Goal: Task Accomplishment & Management: Use online tool/utility

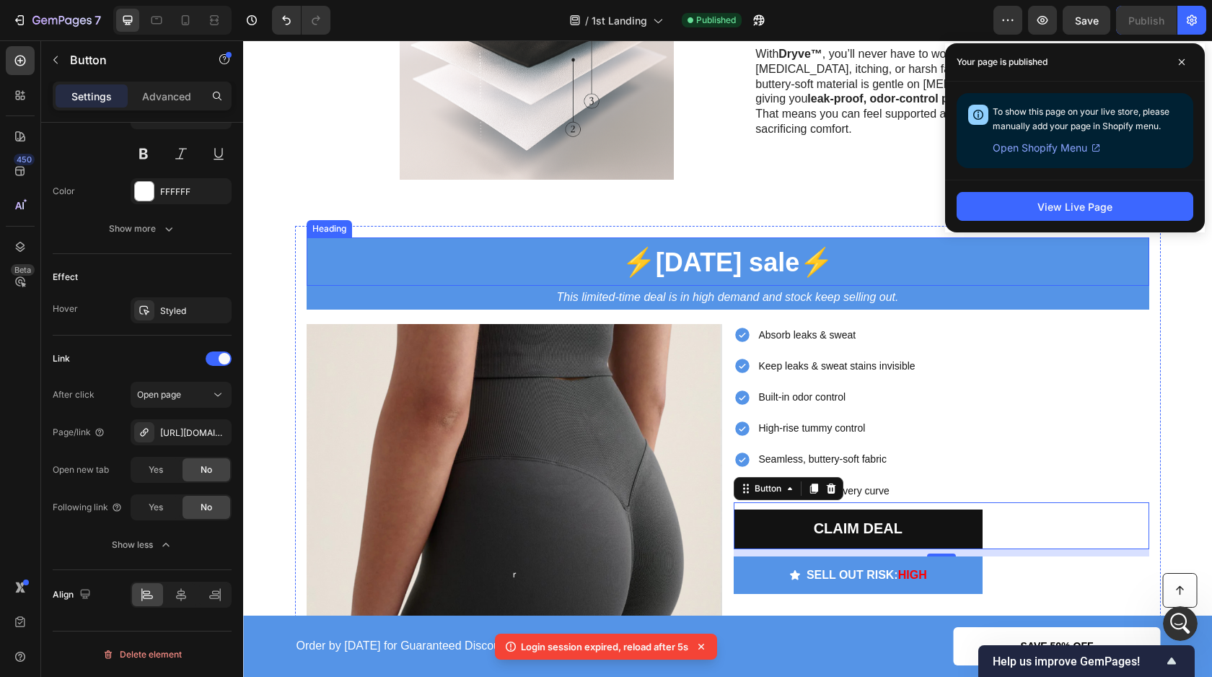
scroll to position [2645, 0]
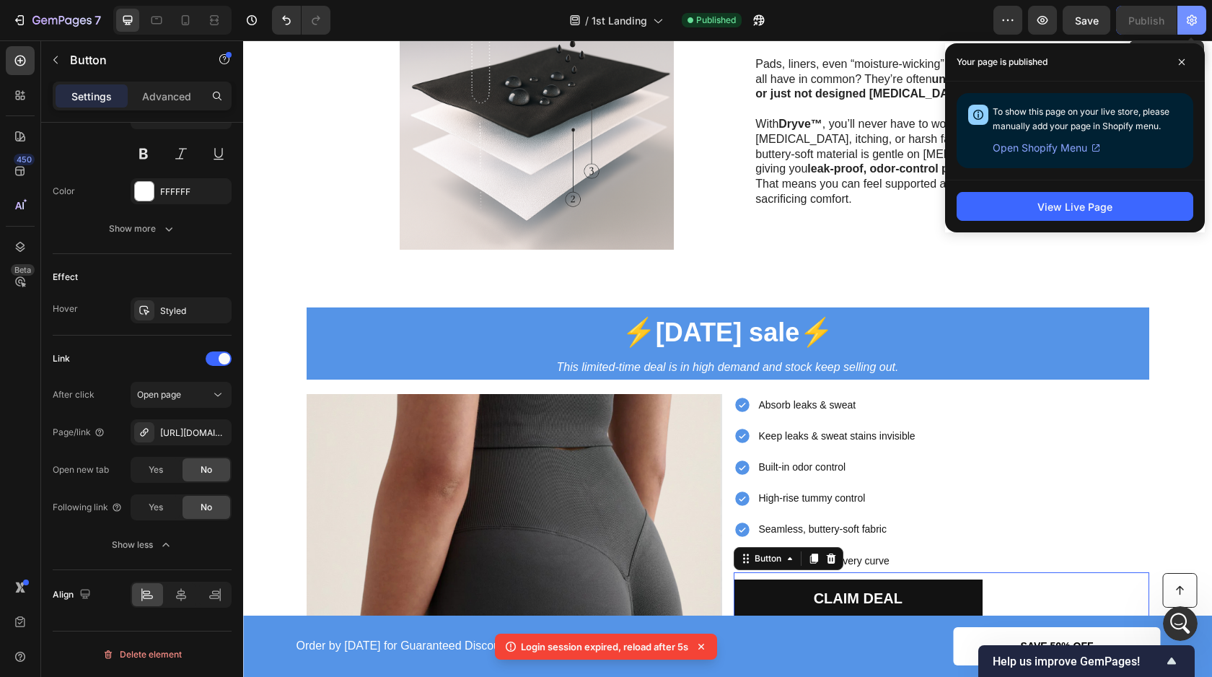
click at [1186, 20] on icon "button" at bounding box center [1191, 20] width 14 height 14
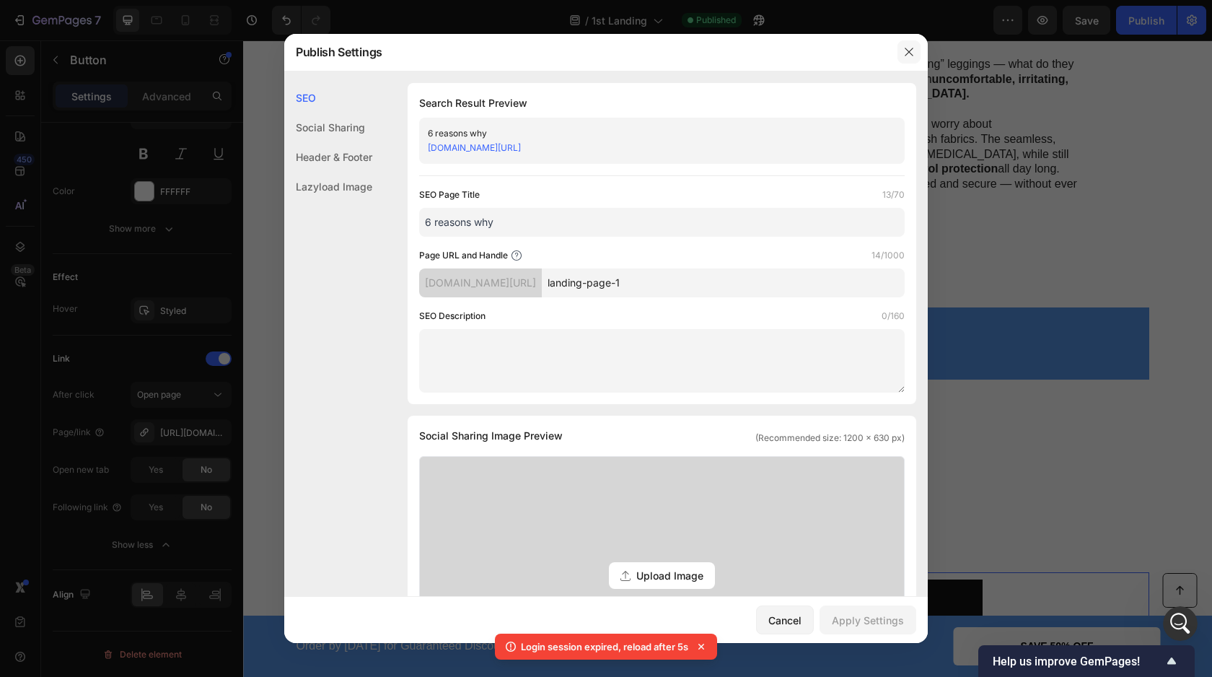
click at [915, 57] on button "button" at bounding box center [908, 51] width 23 height 23
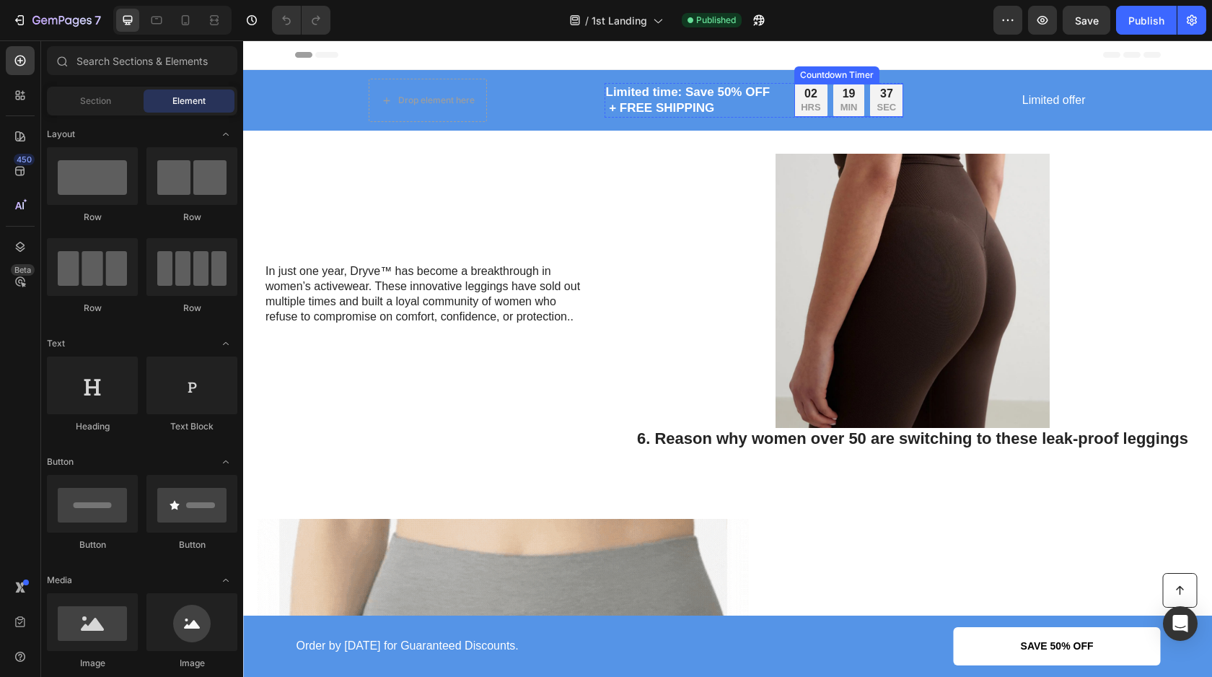
click at [814, 97] on div "02" at bounding box center [810, 94] width 19 height 15
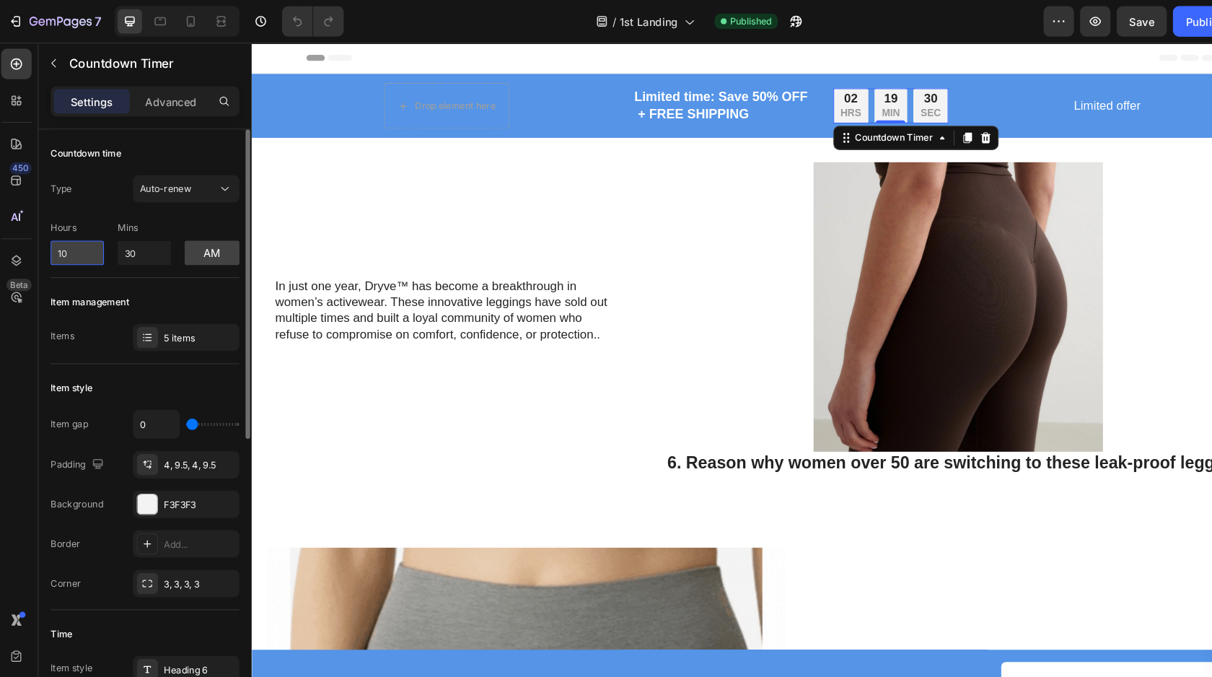
click at [68, 234] on input "10" at bounding box center [78, 239] width 50 height 23
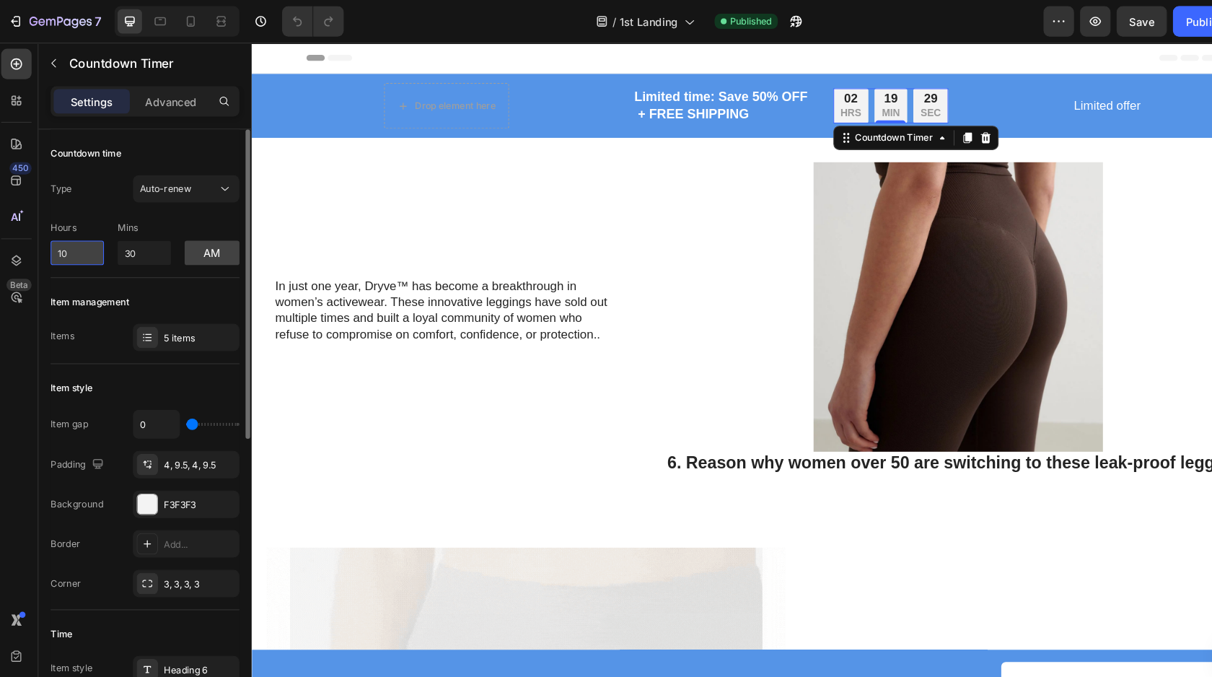
type input "1"
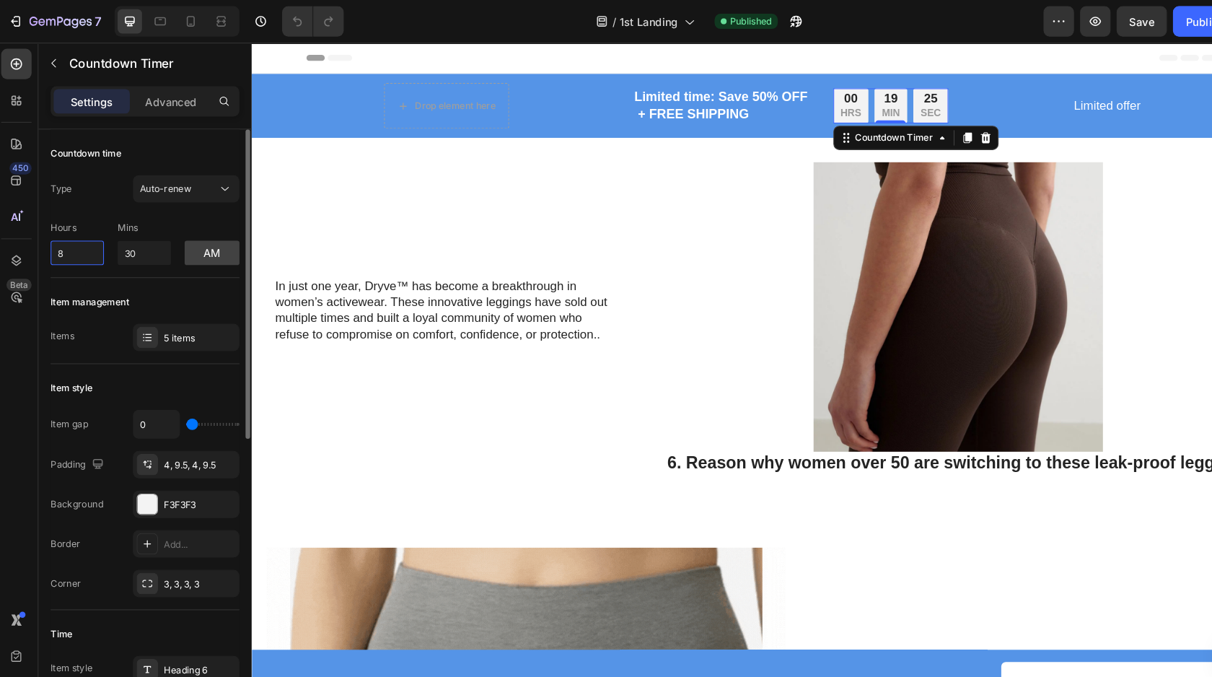
type input "8"
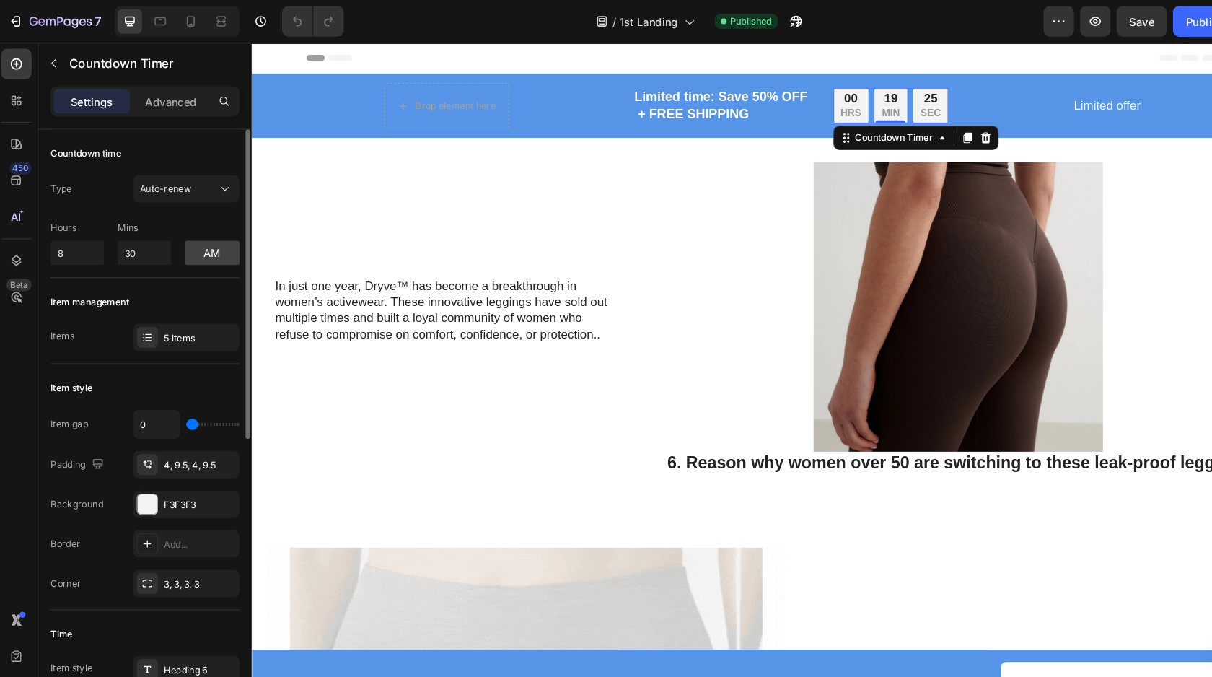
click at [126, 257] on div "Countdown time Type Auto-renew Hours 8 Mins 30 am" at bounding box center [142, 193] width 179 height 141
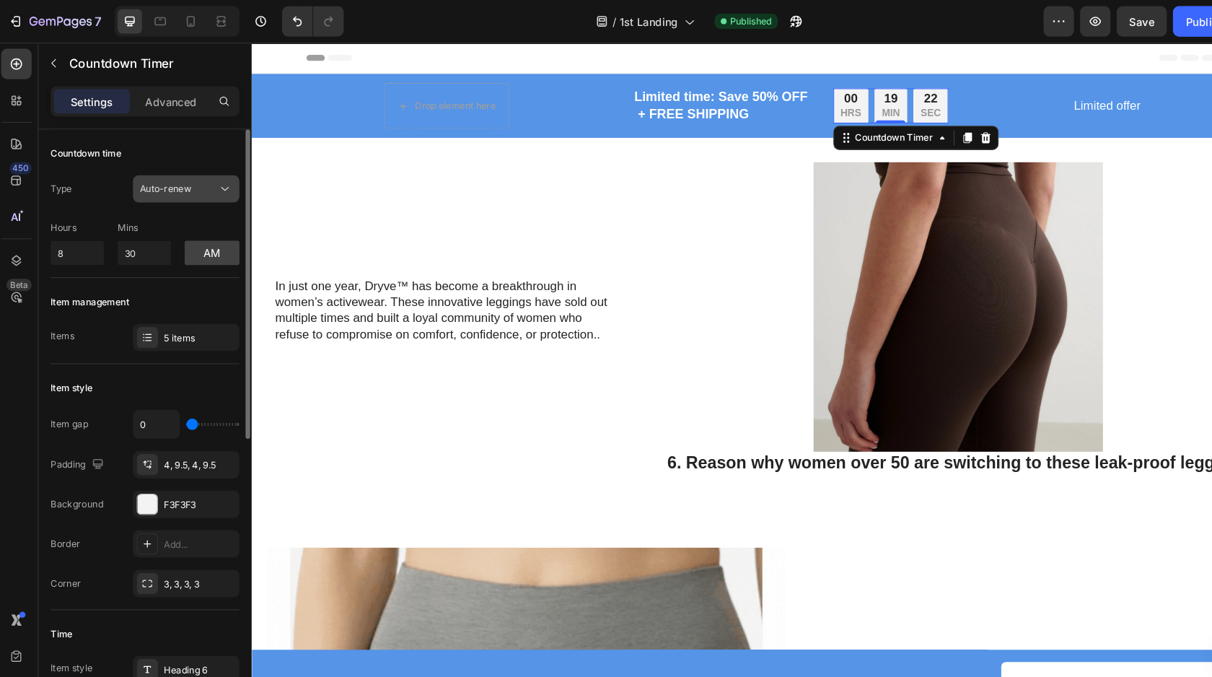
click at [177, 182] on span "Auto-renew" at bounding box center [161, 178] width 49 height 11
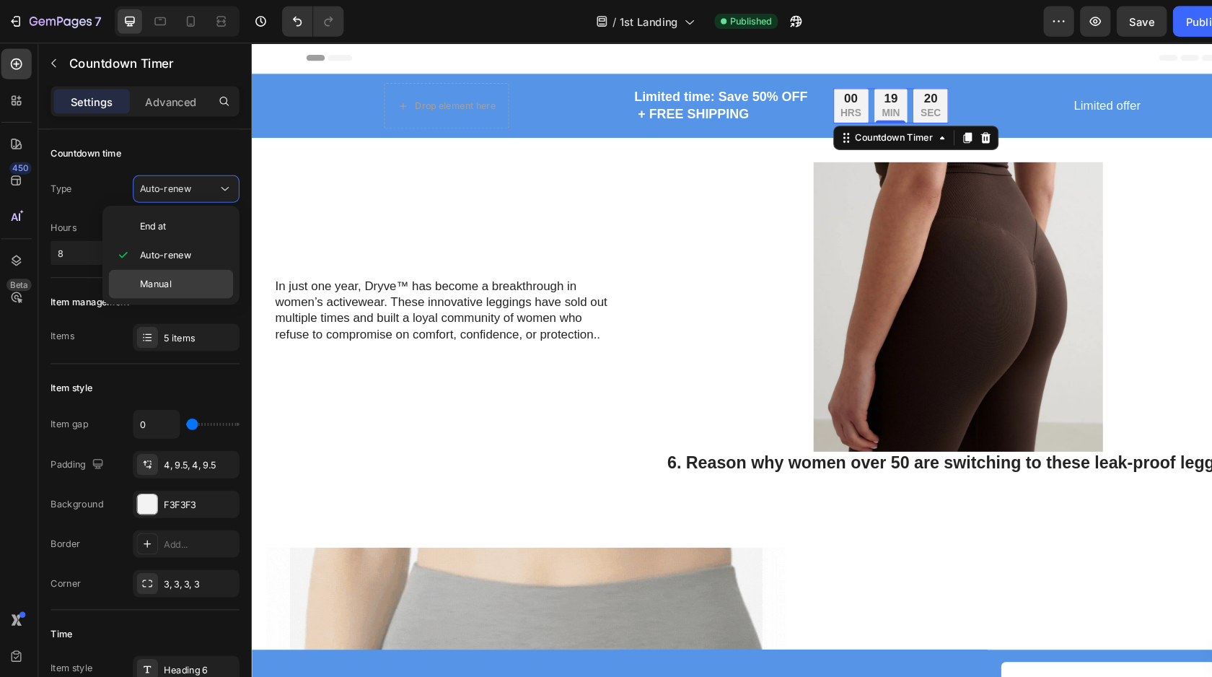
click at [165, 265] on span "Manual" at bounding box center [152, 269] width 30 height 13
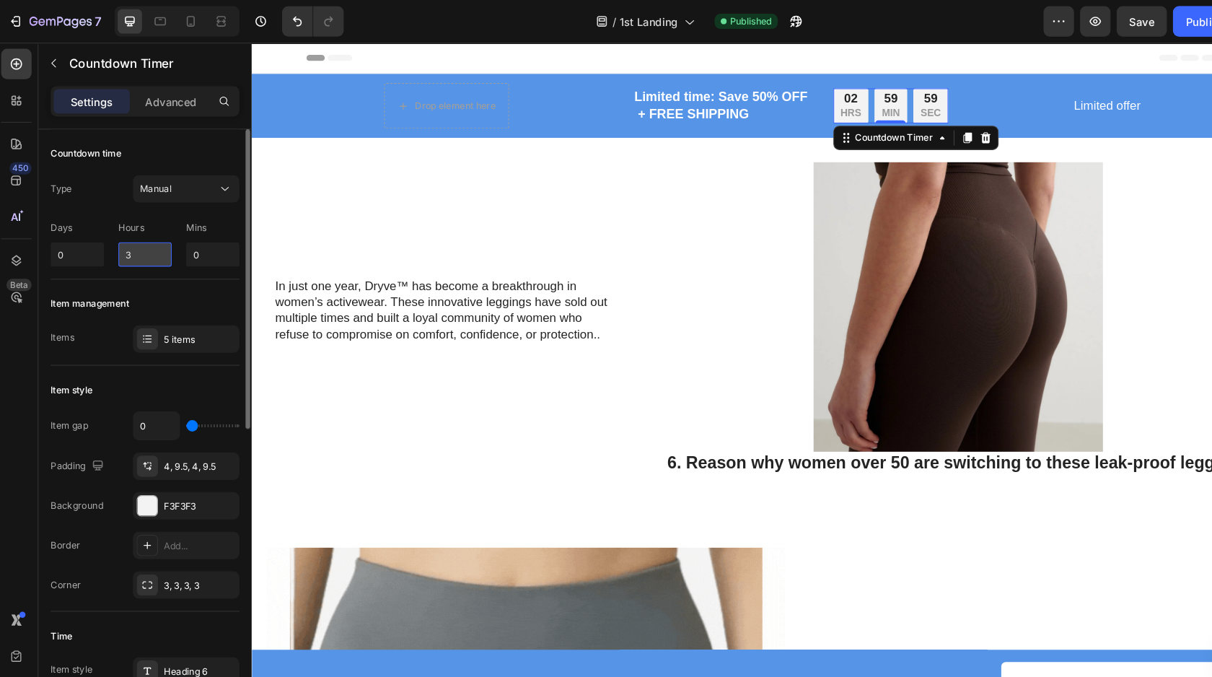
click at [138, 239] on input "3" at bounding box center [142, 240] width 50 height 23
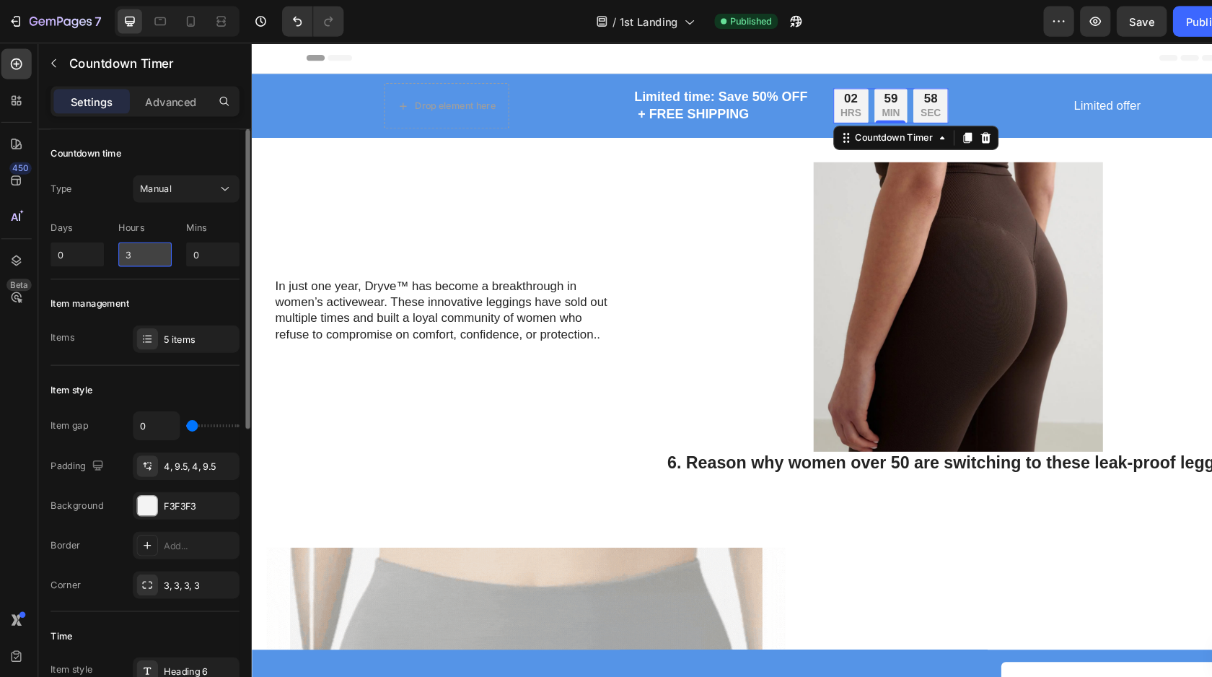
click at [138, 239] on input "3" at bounding box center [142, 240] width 50 height 23
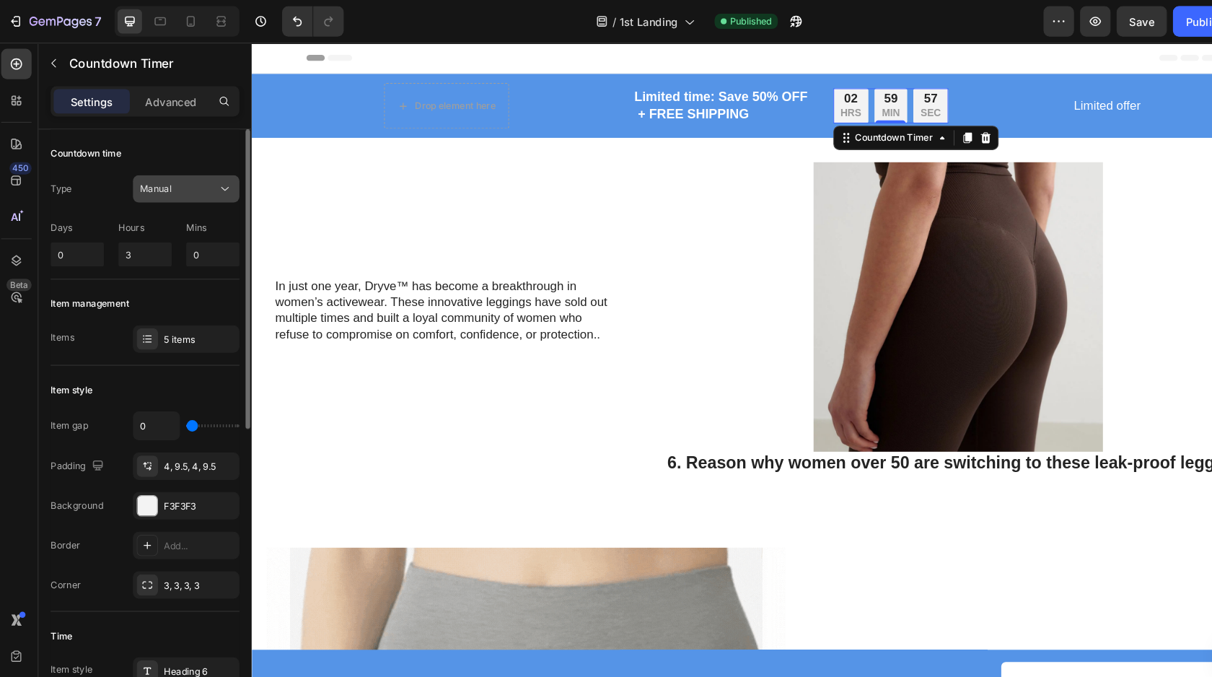
click at [176, 181] on div "Manual" at bounding box center [174, 178] width 74 height 13
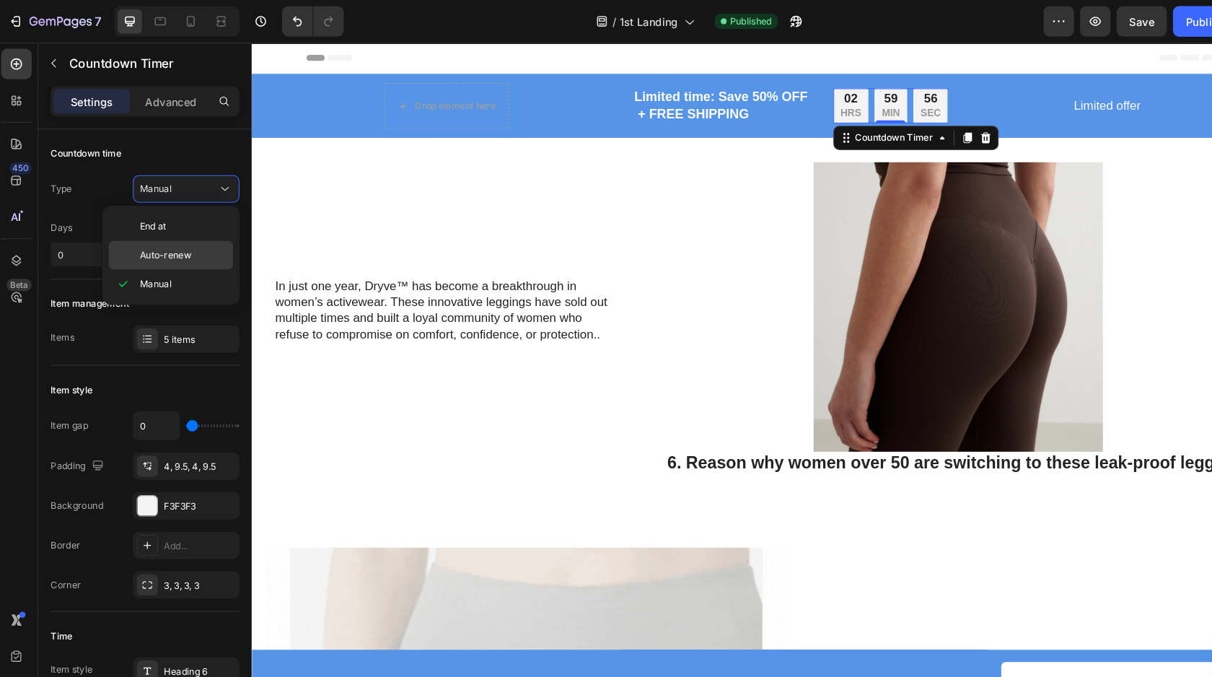
click at [183, 234] on div "Auto-renew" at bounding box center [166, 241] width 118 height 27
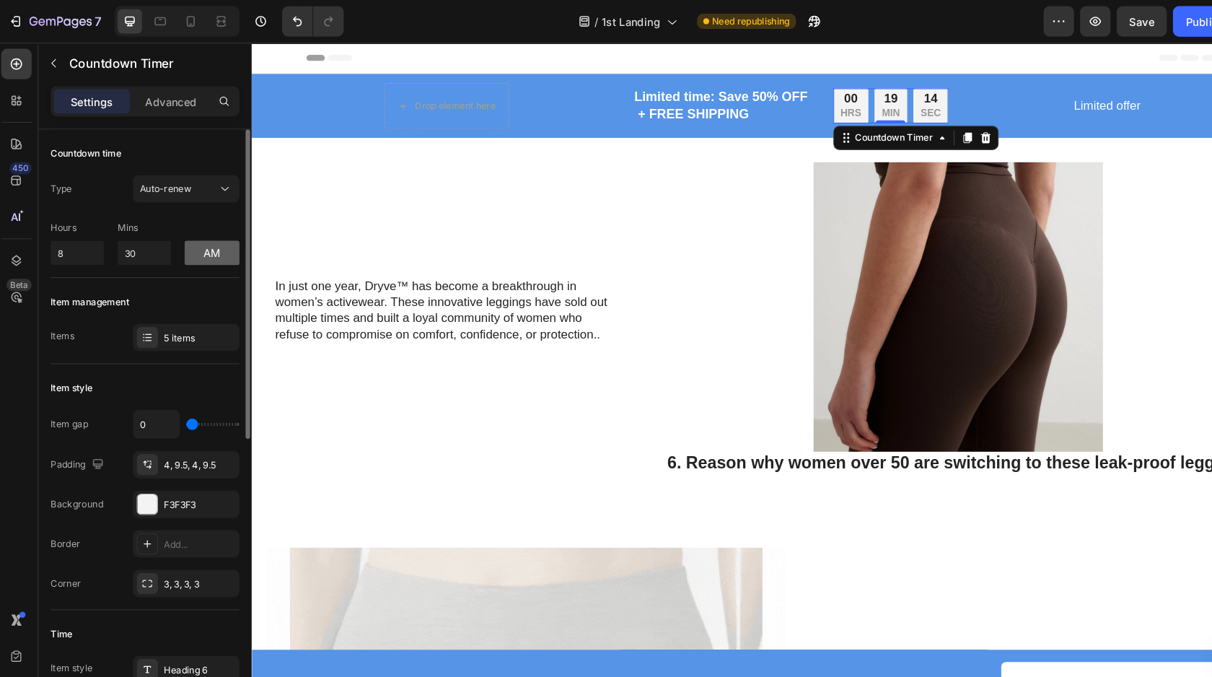
click at [186, 237] on button "am" at bounding box center [206, 239] width 52 height 23
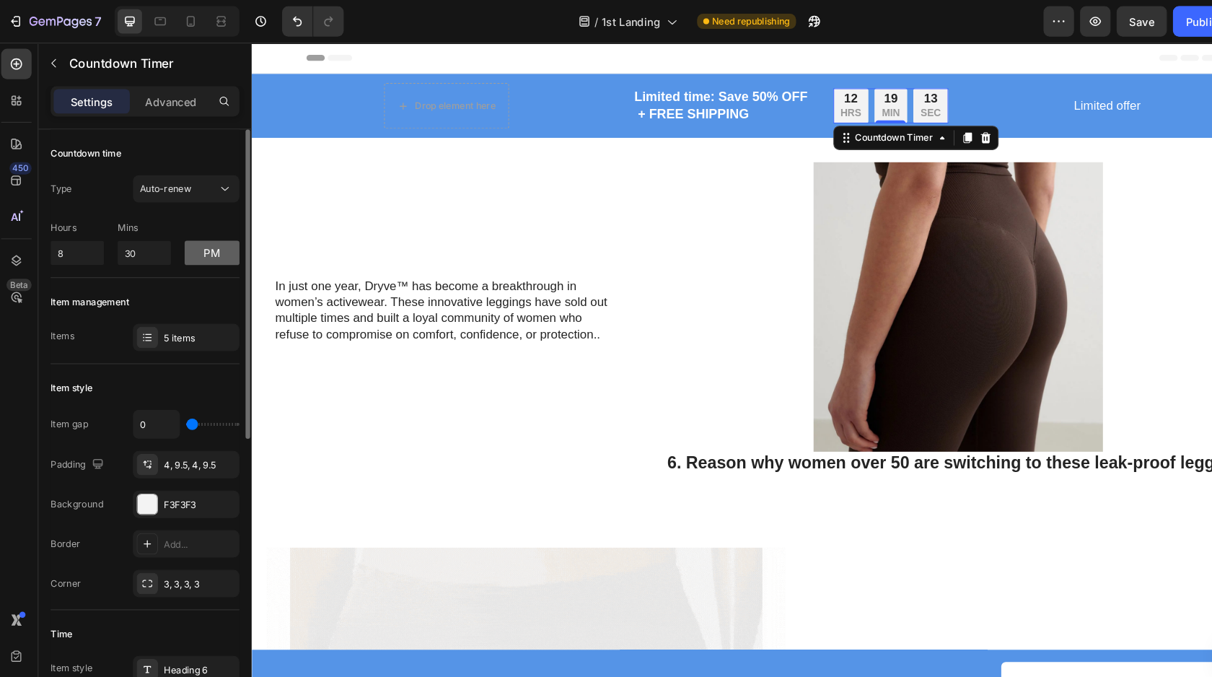
click at [200, 237] on button "pm" at bounding box center [206, 239] width 52 height 23
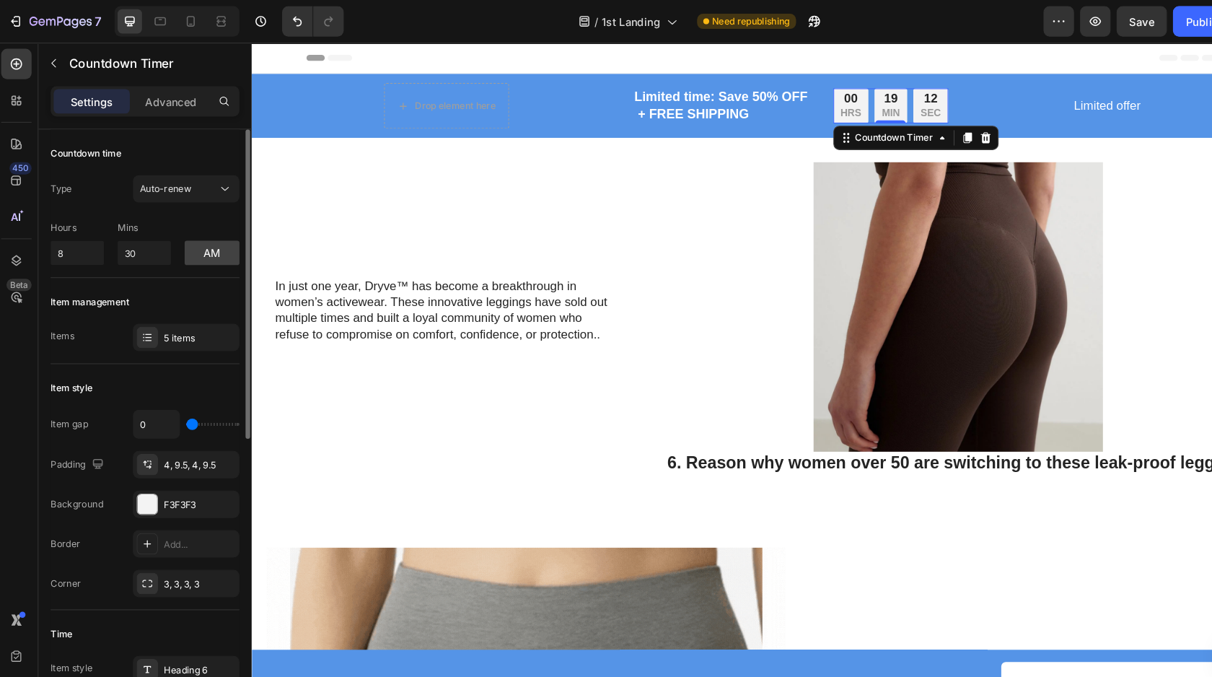
click at [148, 258] on div "Countdown time Type Auto-renew Hours 8 Mins 30 am" at bounding box center [142, 193] width 179 height 141
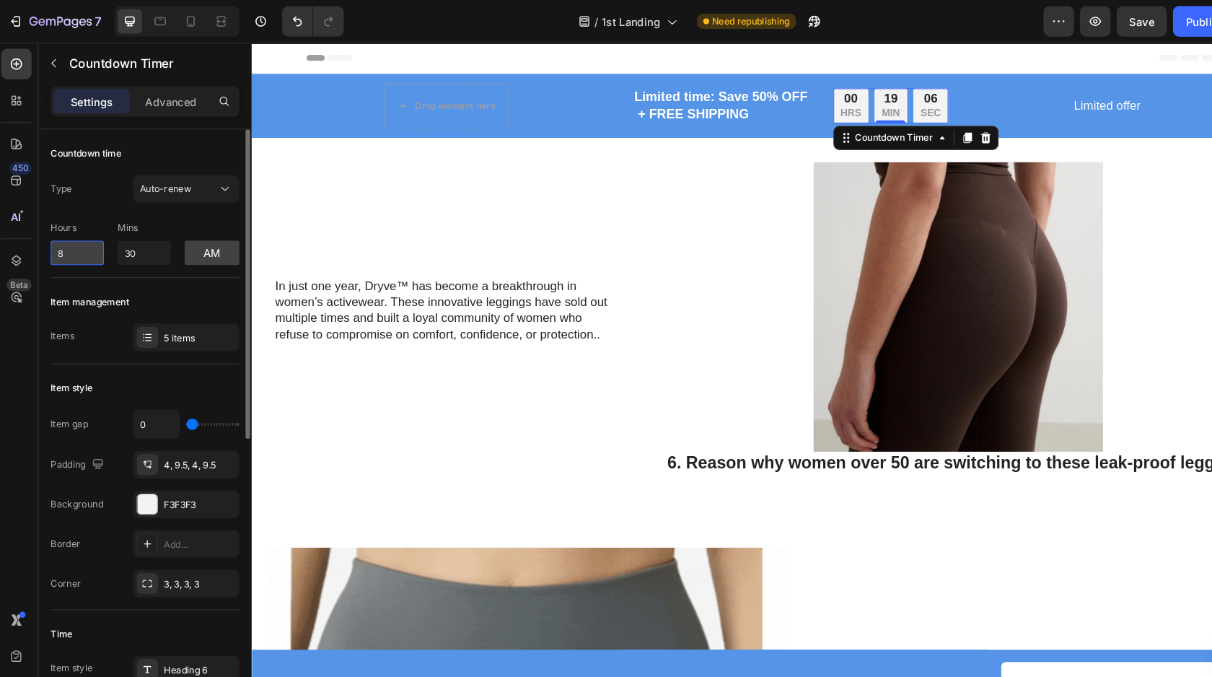
click at [75, 241] on input "8" at bounding box center [78, 239] width 50 height 23
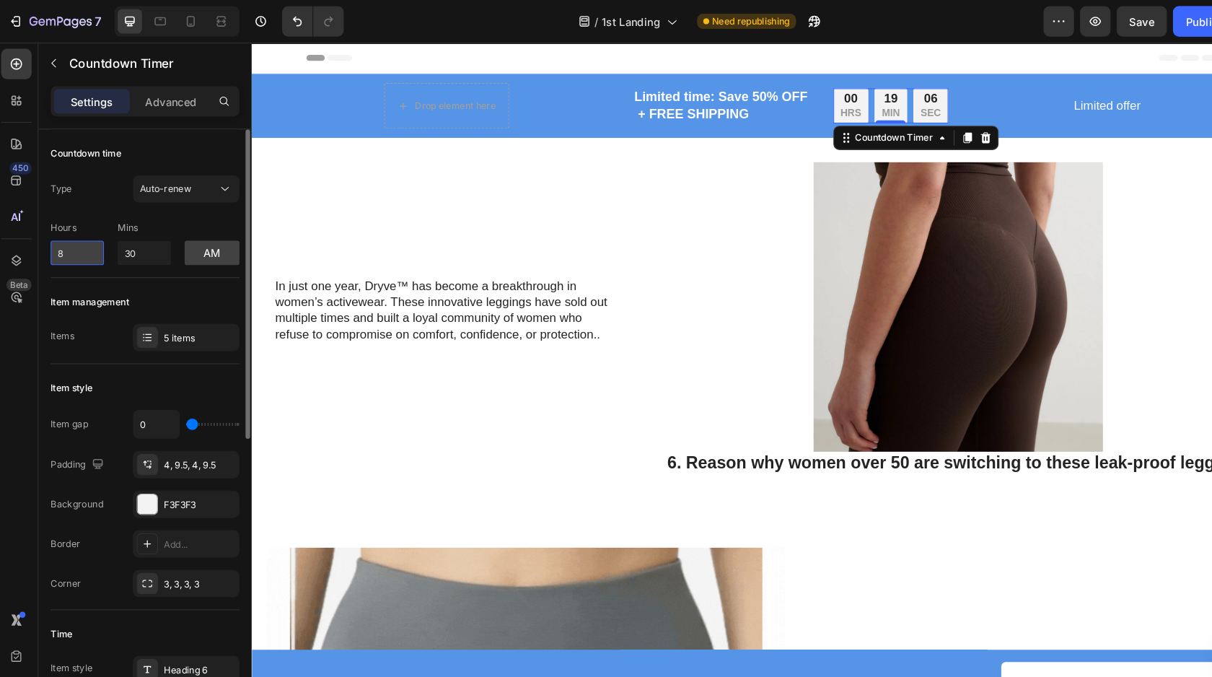
click at [75, 241] on input "8" at bounding box center [78, 239] width 50 height 23
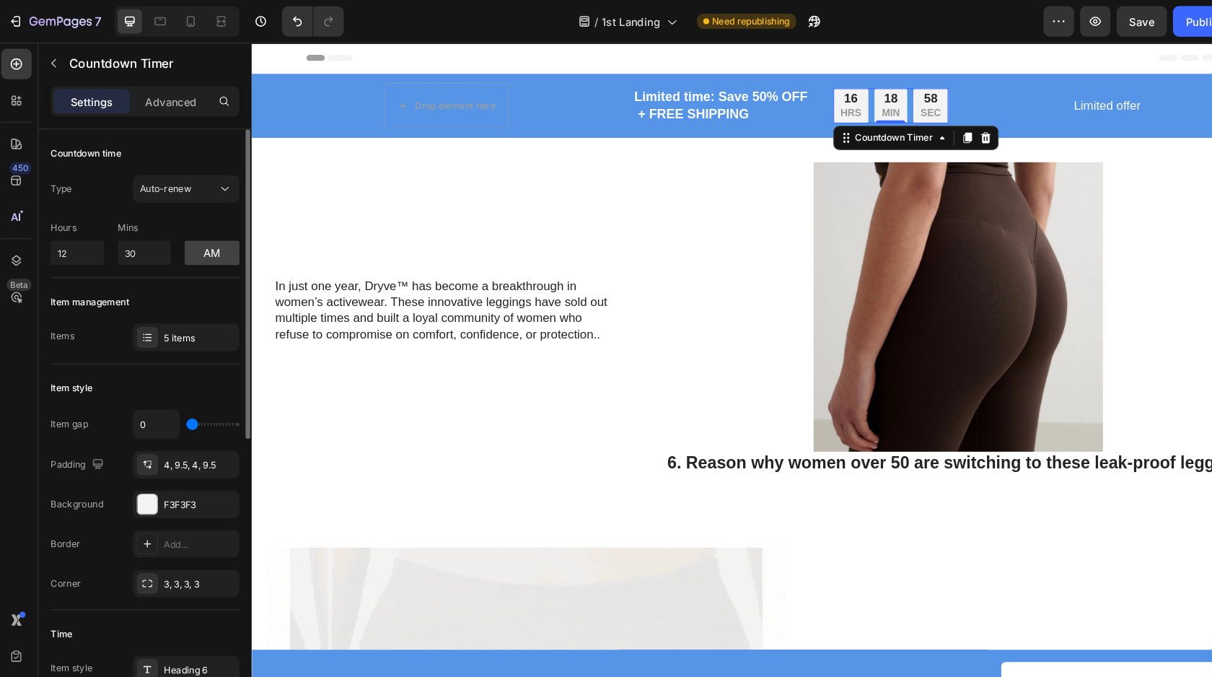
click at [114, 262] on div "Countdown time Type Auto-renew Hours 12 Mins 30 am" at bounding box center [142, 193] width 179 height 141
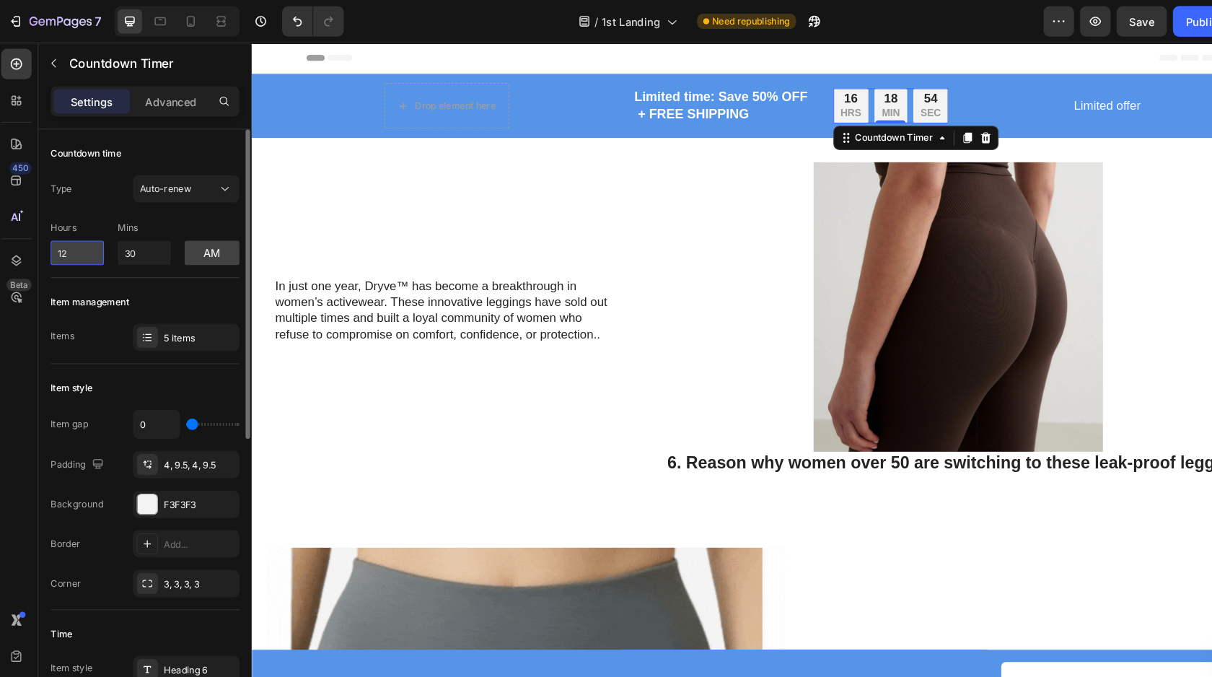
click at [80, 239] on input "12" at bounding box center [78, 239] width 50 height 23
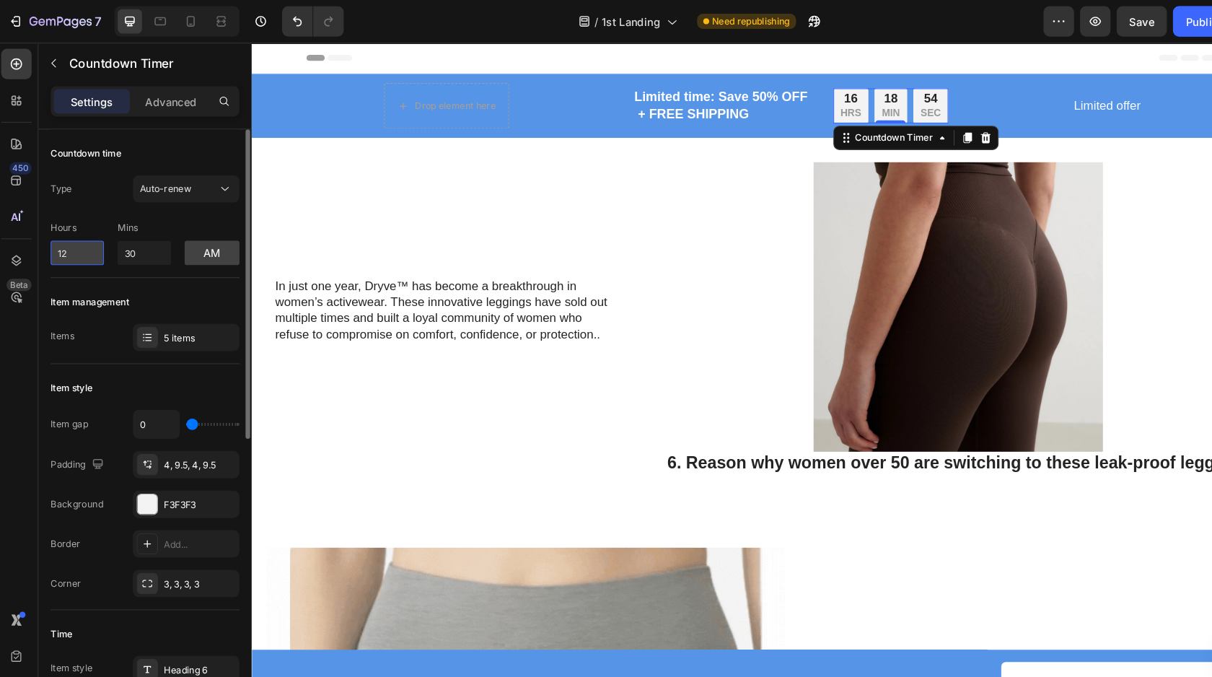
click at [80, 239] on input "12" at bounding box center [78, 239] width 50 height 23
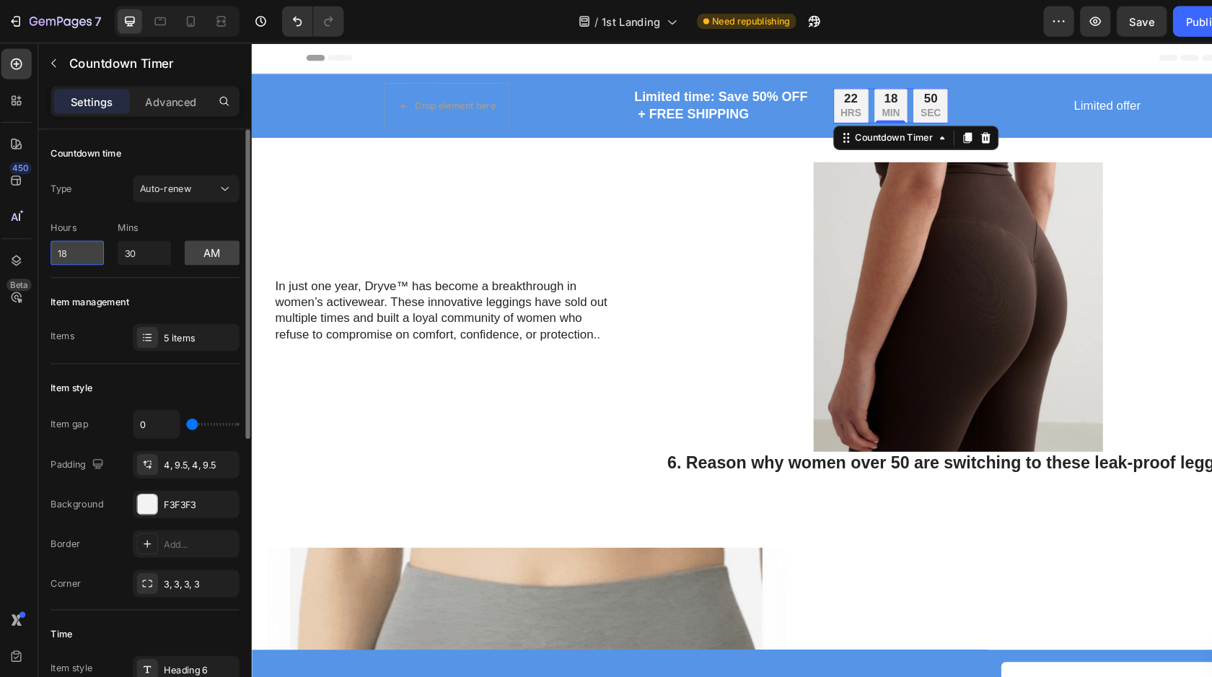
type input "1"
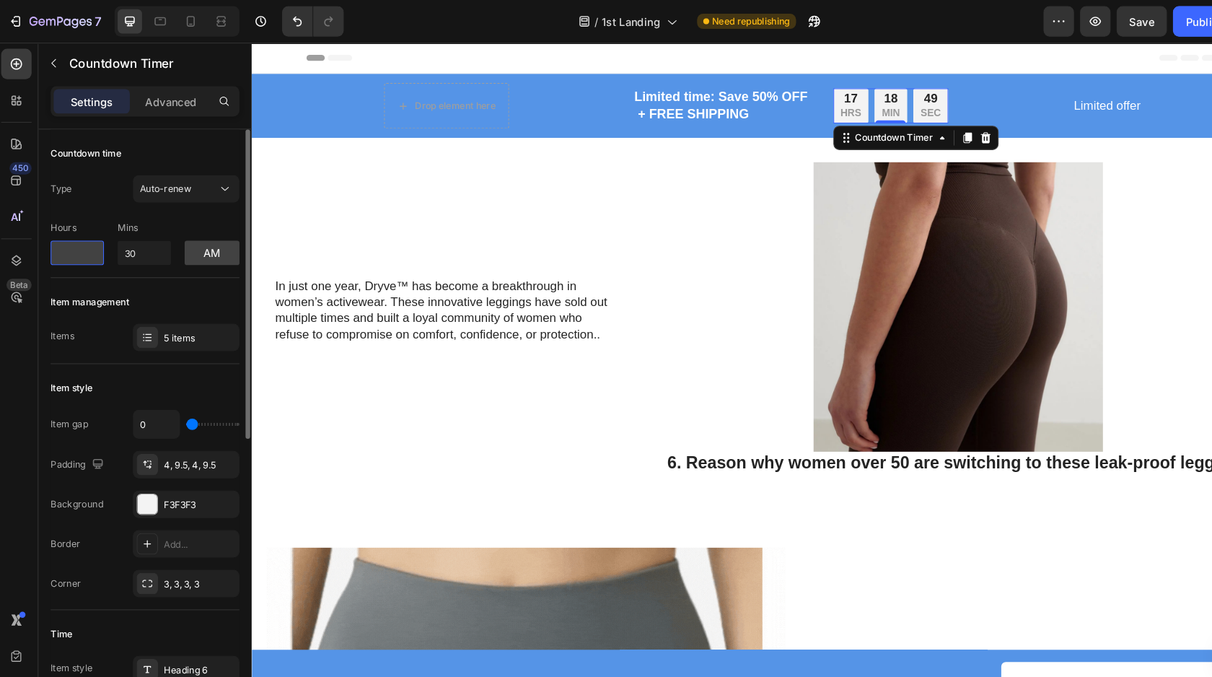
type input "8"
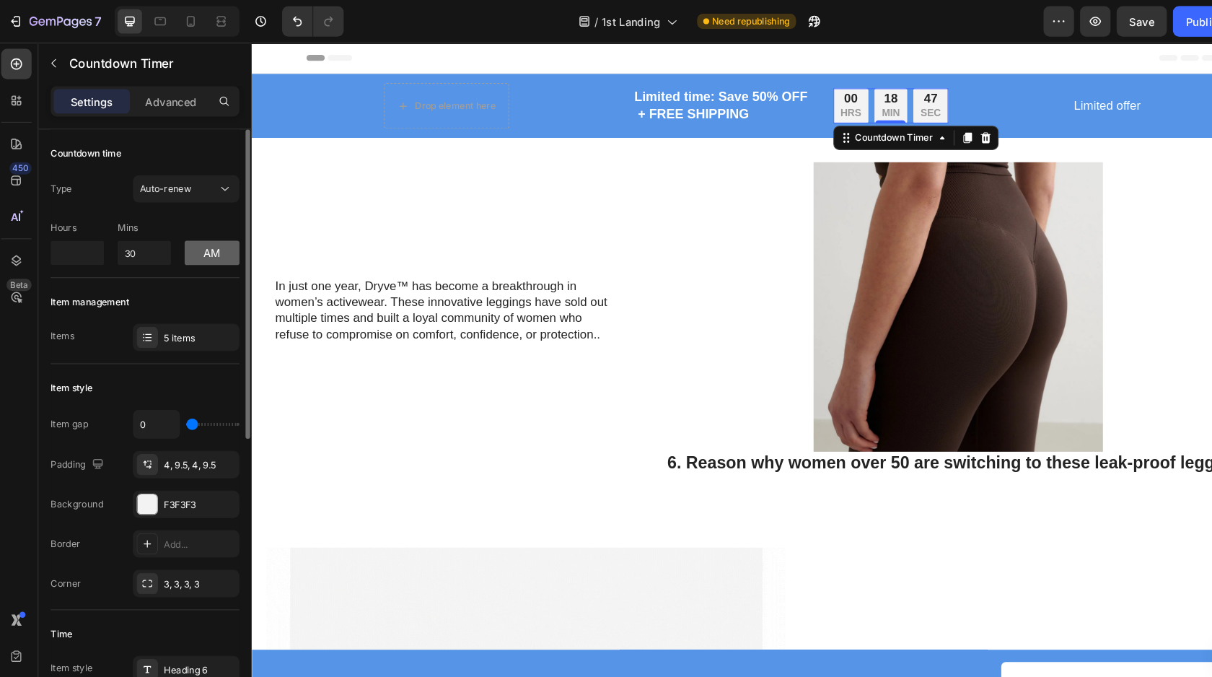
click at [207, 237] on button "am" at bounding box center [206, 239] width 52 height 23
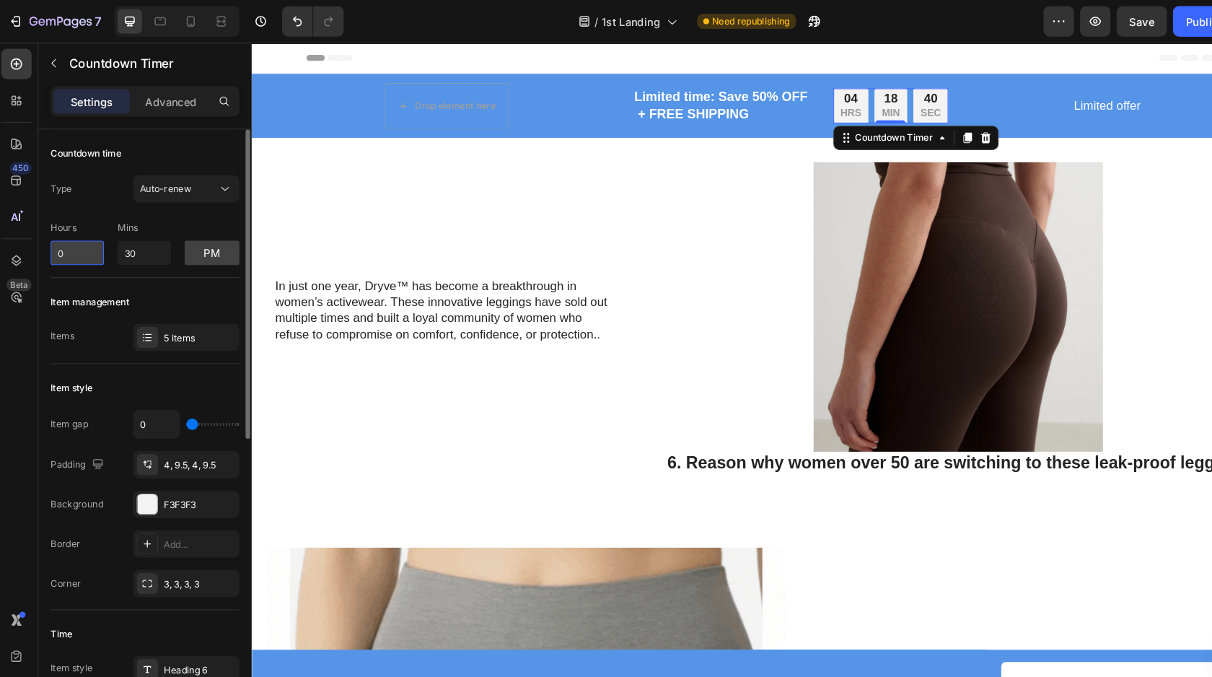
click at [91, 239] on input "0" at bounding box center [78, 239] width 50 height 23
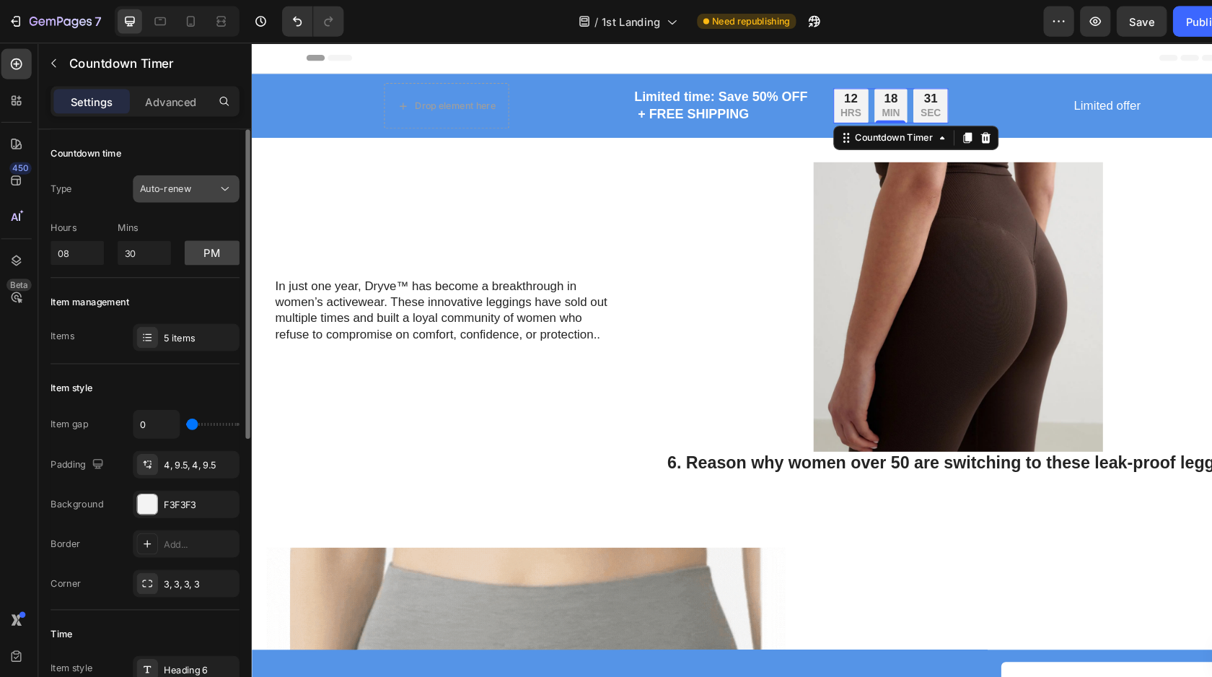
type input "8"
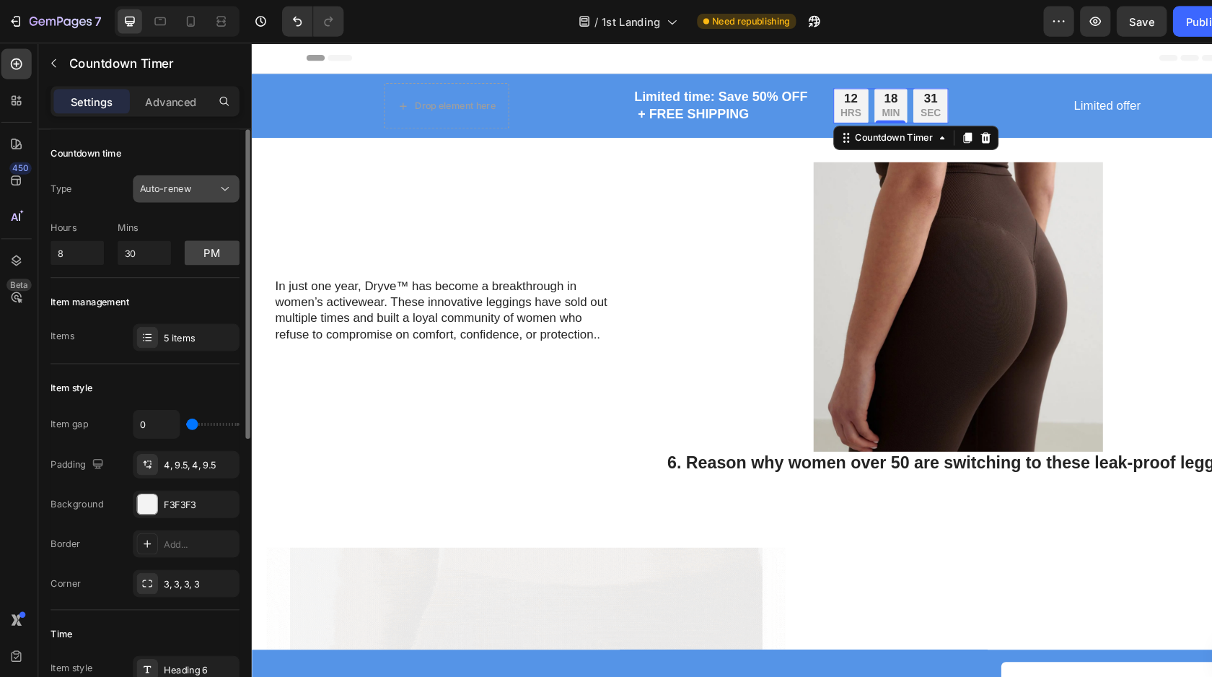
click at [182, 182] on span "Auto-renew" at bounding box center [161, 178] width 49 height 11
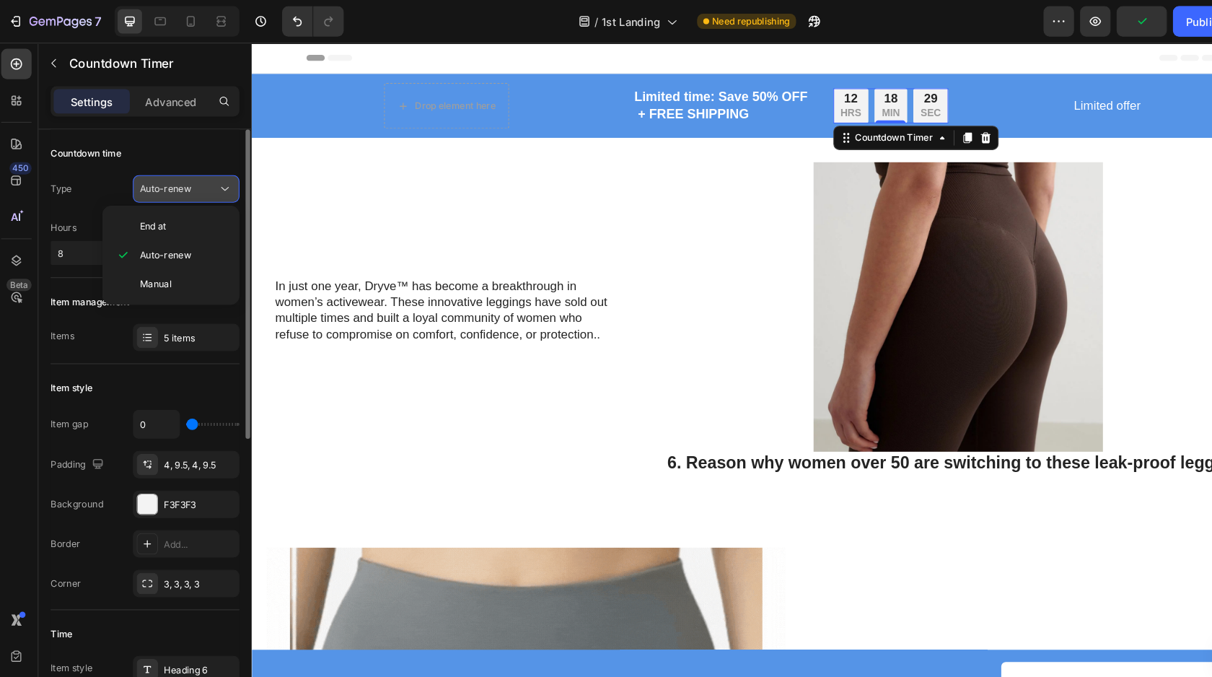
click at [182, 182] on span "Auto-renew" at bounding box center [161, 178] width 49 height 11
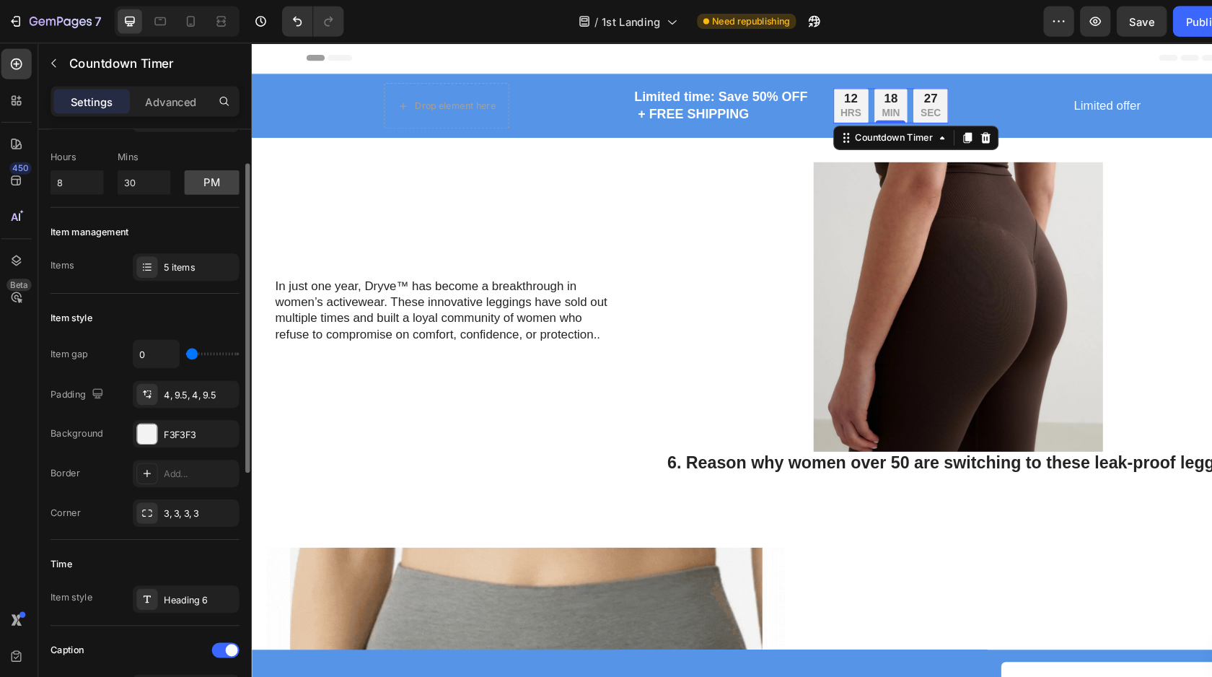
scroll to position [69, 0]
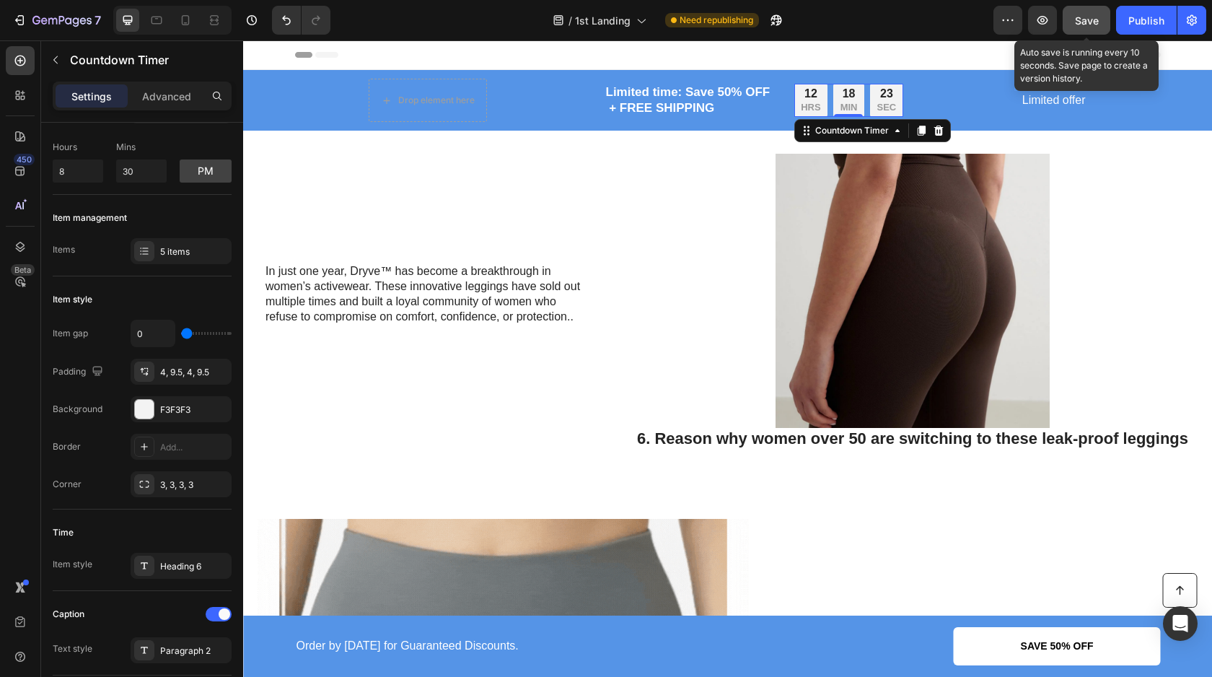
click at [1102, 21] on button "Save" at bounding box center [1086, 20] width 48 height 29
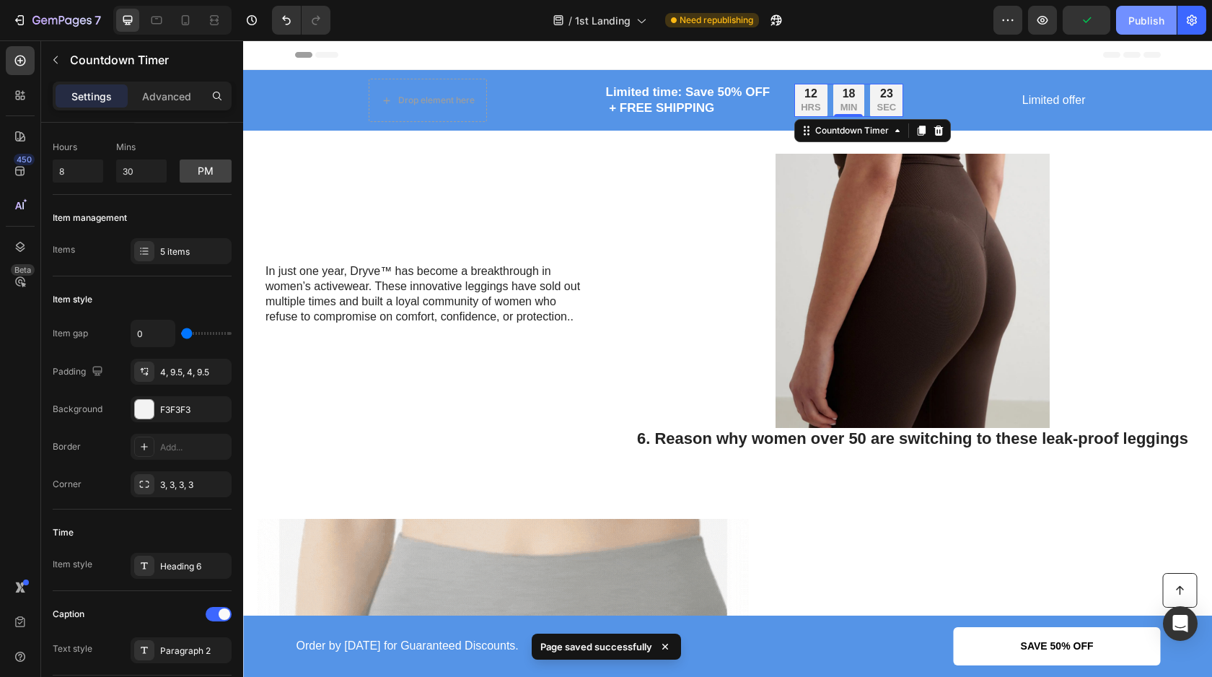
click at [1143, 23] on div "Publish" at bounding box center [1146, 20] width 36 height 15
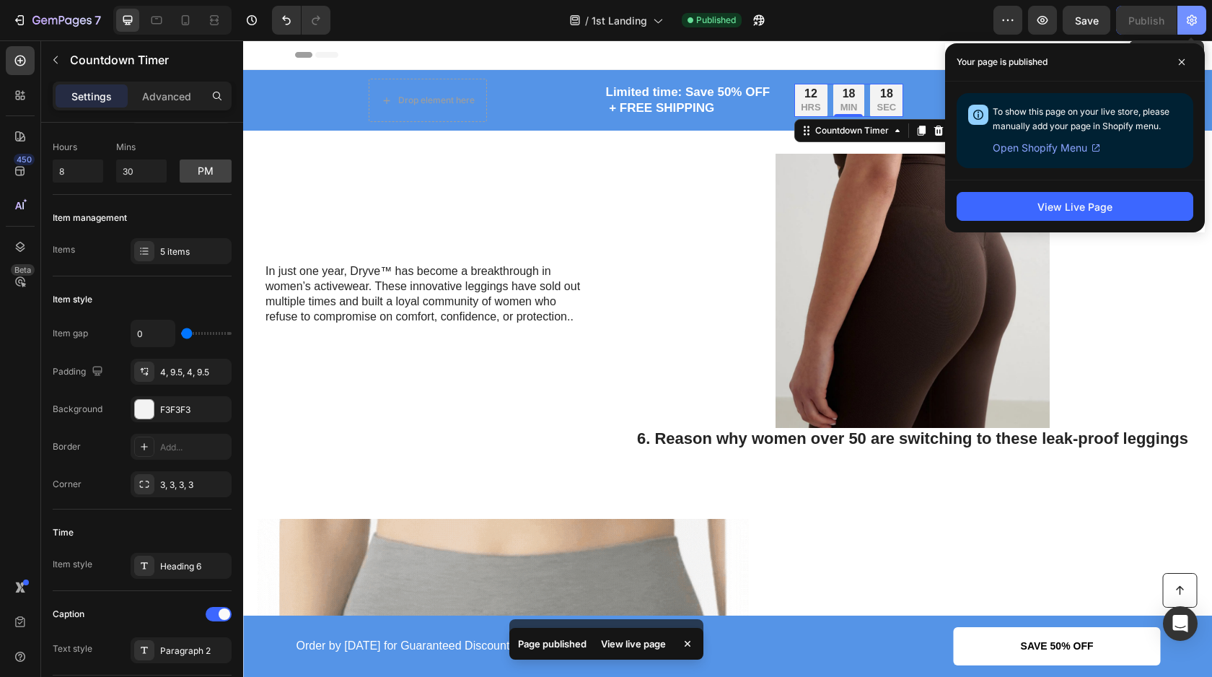
click at [1193, 22] on icon "button" at bounding box center [1191, 20] width 14 height 14
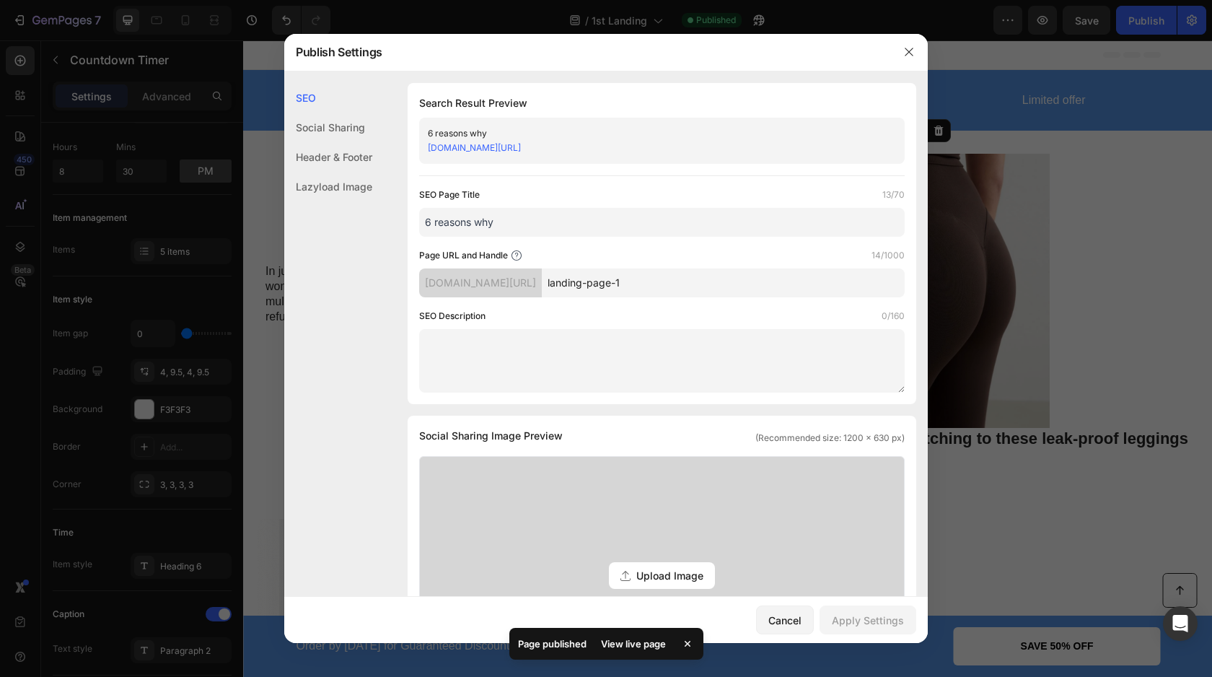
drag, startPoint x: 635, startPoint y: 149, endPoint x: 413, endPoint y: 149, distance: 222.2
click at [413, 149] on div "Search Result Preview 6 reasons why [DOMAIN_NAME][URL] SEO Page Title 13/70 6 r…" at bounding box center [662, 243] width 509 height 321
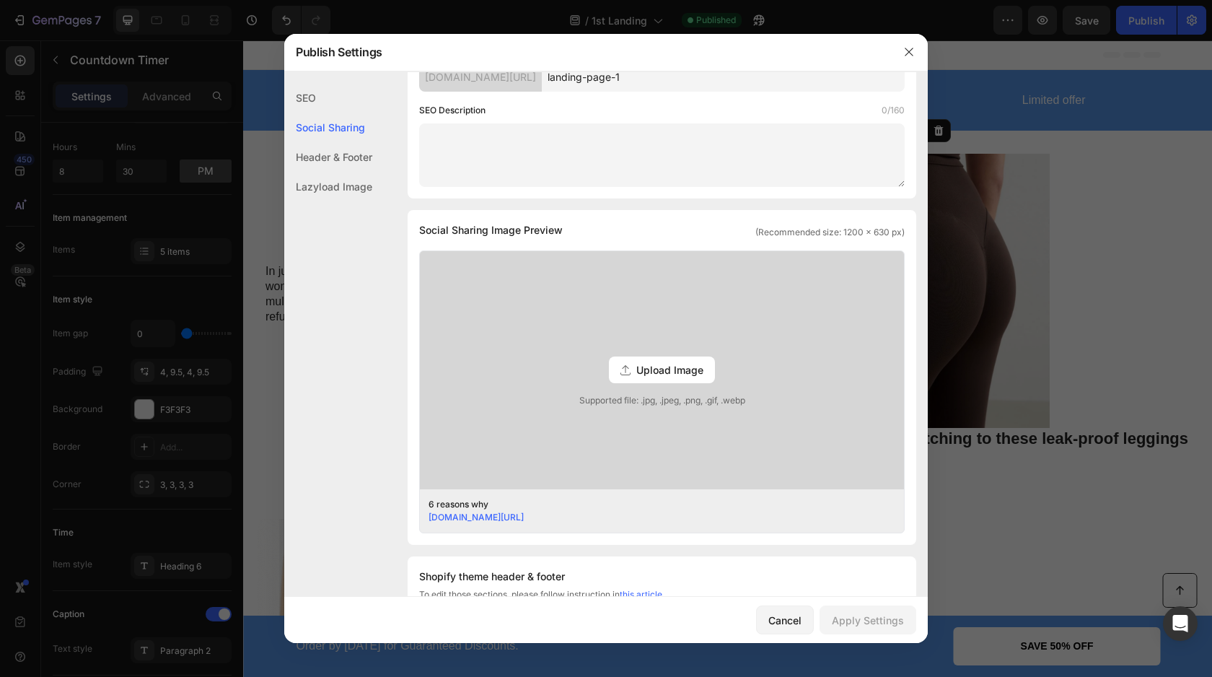
scroll to position [0, 0]
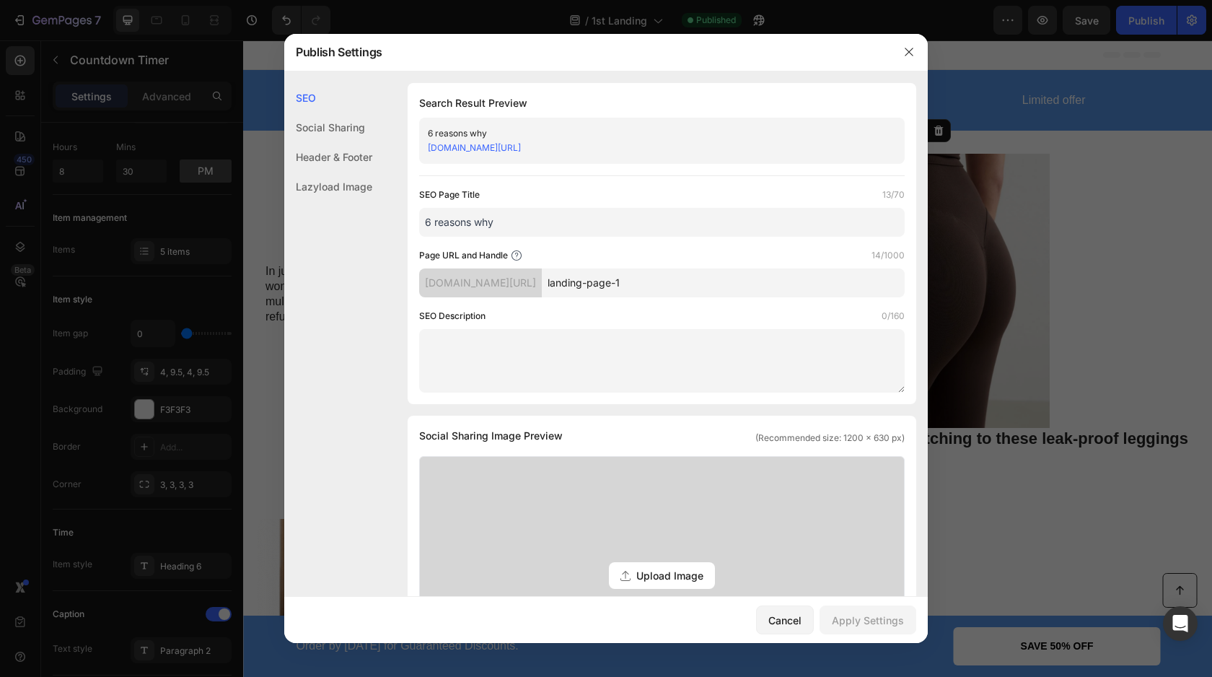
click at [521, 145] on link "[DOMAIN_NAME][URL]" at bounding box center [474, 147] width 93 height 11
